Goal: Task Accomplishment & Management: Use online tool/utility

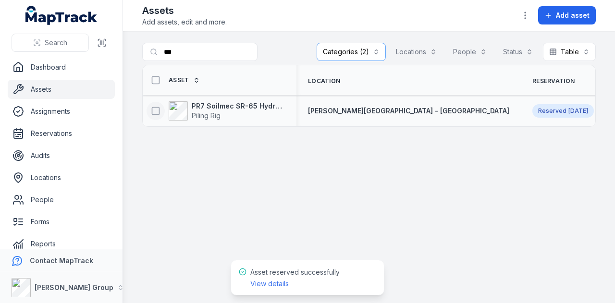
click at [154, 108] on icon at bounding box center [156, 111] width 10 height 10
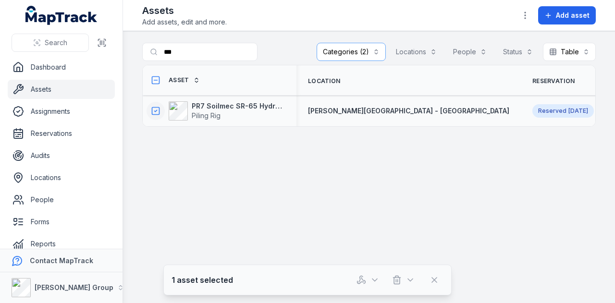
click at [363, 199] on main "**********" at bounding box center [369, 167] width 492 height 272
click at [375, 281] on icon "button" at bounding box center [374, 280] width 5 height 2
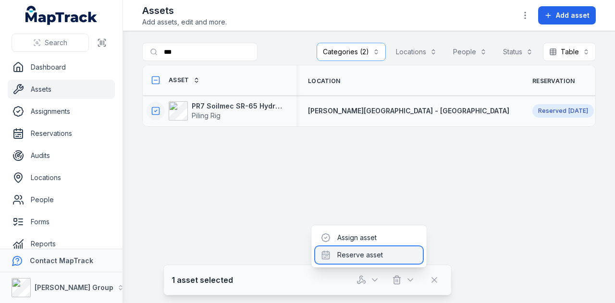
click at [364, 260] on div "Reserve asset" at bounding box center [369, 255] width 108 height 17
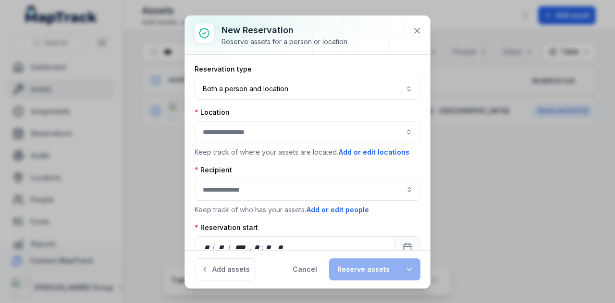
click at [268, 134] on button "button" at bounding box center [308, 132] width 226 height 22
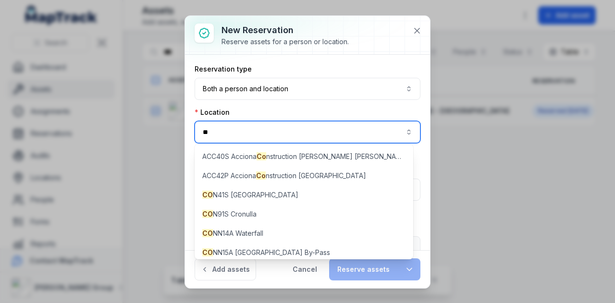
type input "*"
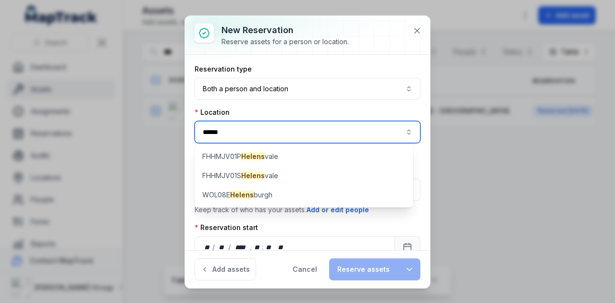
type input "******"
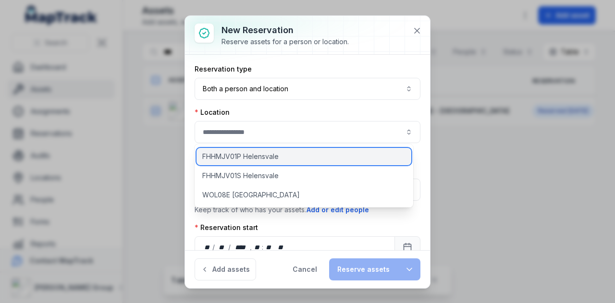
click at [259, 159] on span "FHHMJV01P Helensvale" at bounding box center [240, 157] width 76 height 10
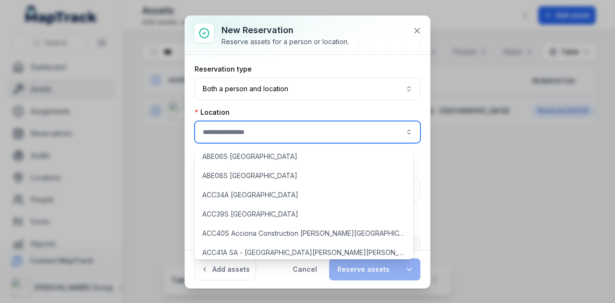
type input "**********"
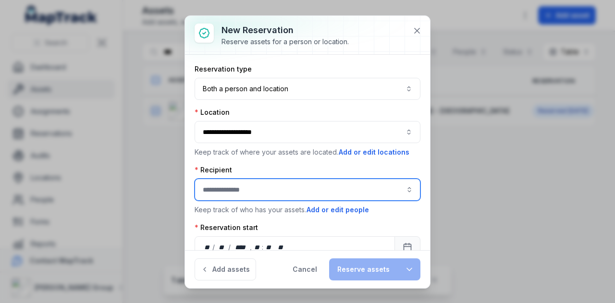
click at [280, 188] on input ":rpip:-form-item-label" at bounding box center [308, 190] width 226 height 22
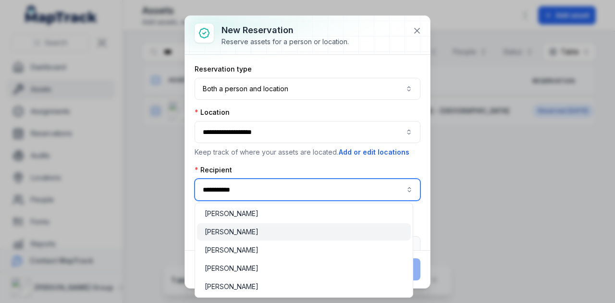
click at [279, 236] on div "[PERSON_NAME]" at bounding box center [304, 232] width 198 height 10
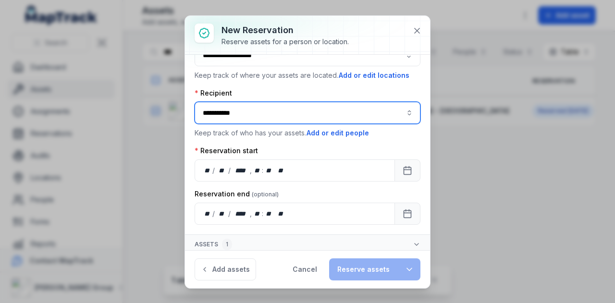
scroll to position [77, 0]
type input "**********"
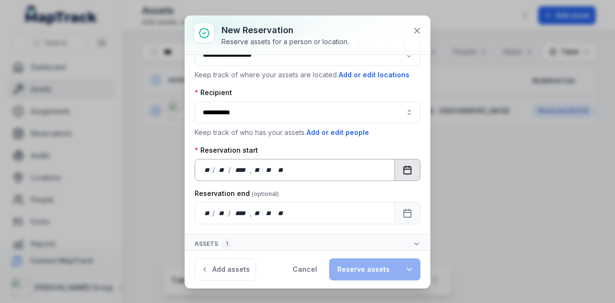
click at [408, 166] on button "Calendar" at bounding box center [408, 170] width 26 height 22
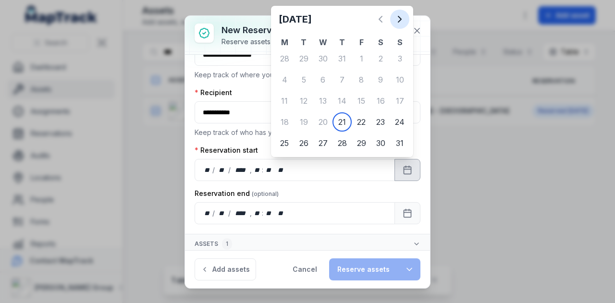
click at [398, 23] on icon "Next" at bounding box center [400, 19] width 12 height 12
click at [375, 19] on icon "Previous" at bounding box center [381, 19] width 12 height 12
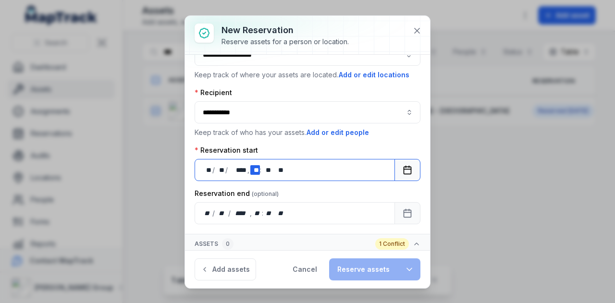
click at [259, 169] on div "** **" at bounding box center [255, 170] width 10 height 10
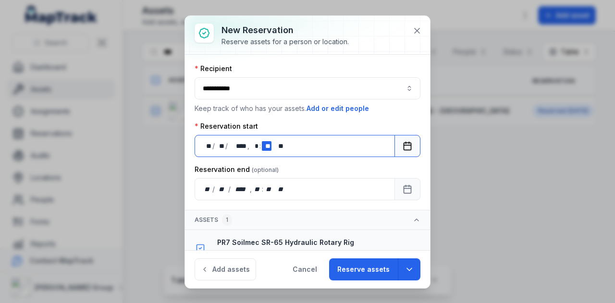
scroll to position [115, 0]
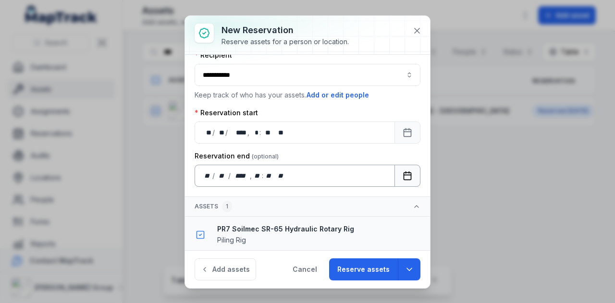
click at [403, 176] on icon "Calendar" at bounding box center [408, 176] width 10 height 10
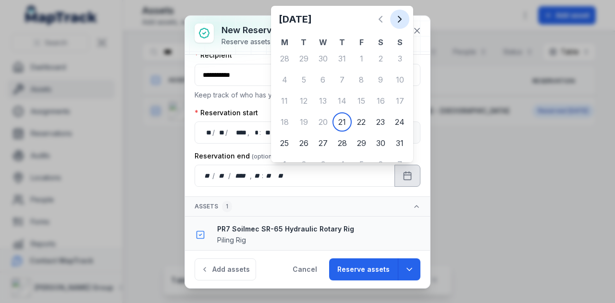
click at [397, 26] on button "Next" at bounding box center [399, 19] width 19 height 19
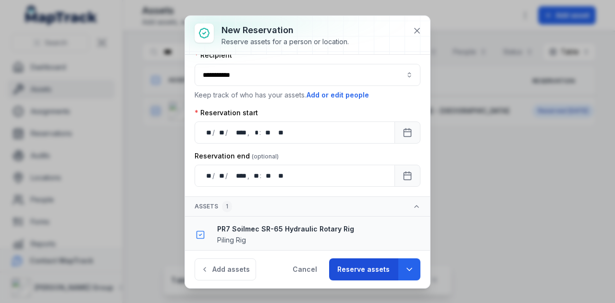
click at [359, 271] on button "Reserve assets" at bounding box center [363, 270] width 69 height 22
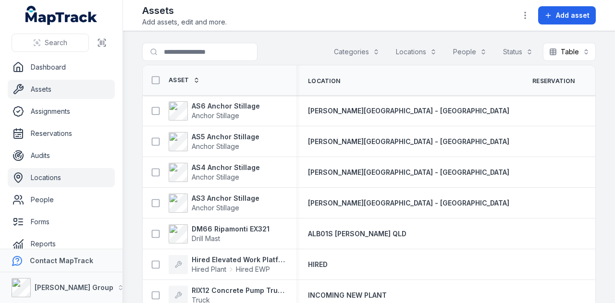
click at [71, 173] on link "Locations" at bounding box center [61, 177] width 107 height 19
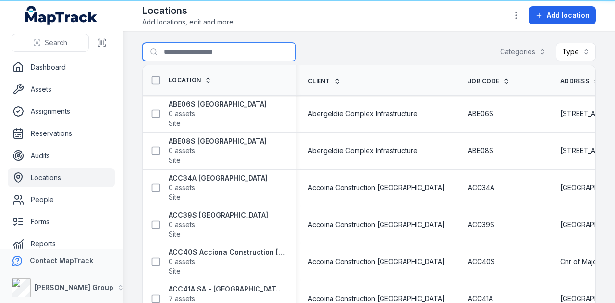
click at [197, 55] on input "Search for locations" at bounding box center [219, 52] width 154 height 18
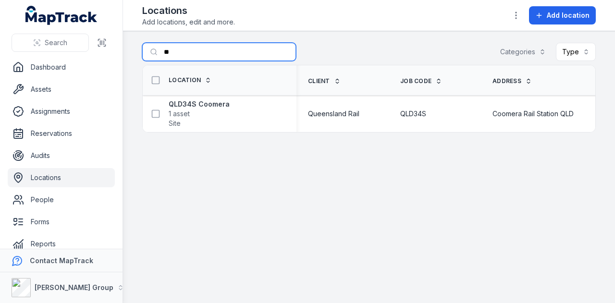
type input "*"
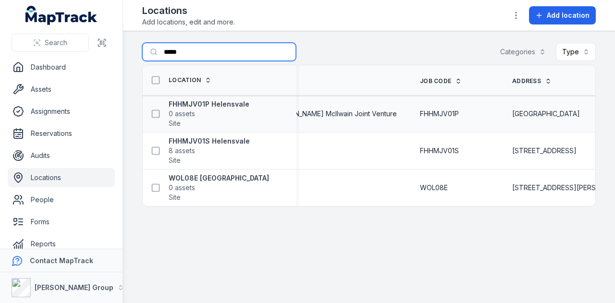
scroll to position [0, 54]
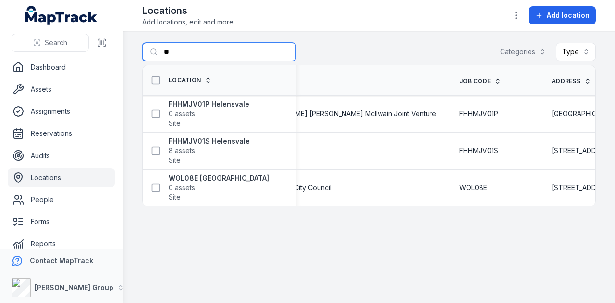
type input "*"
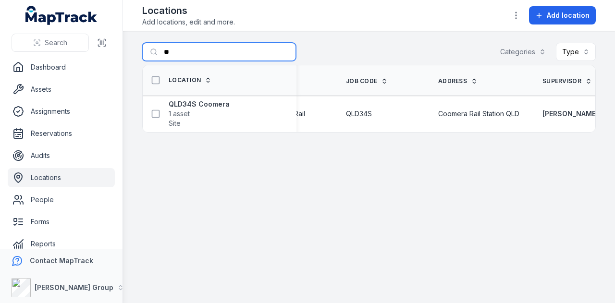
type input "*"
